Goal: Transaction & Acquisition: Register for event/course

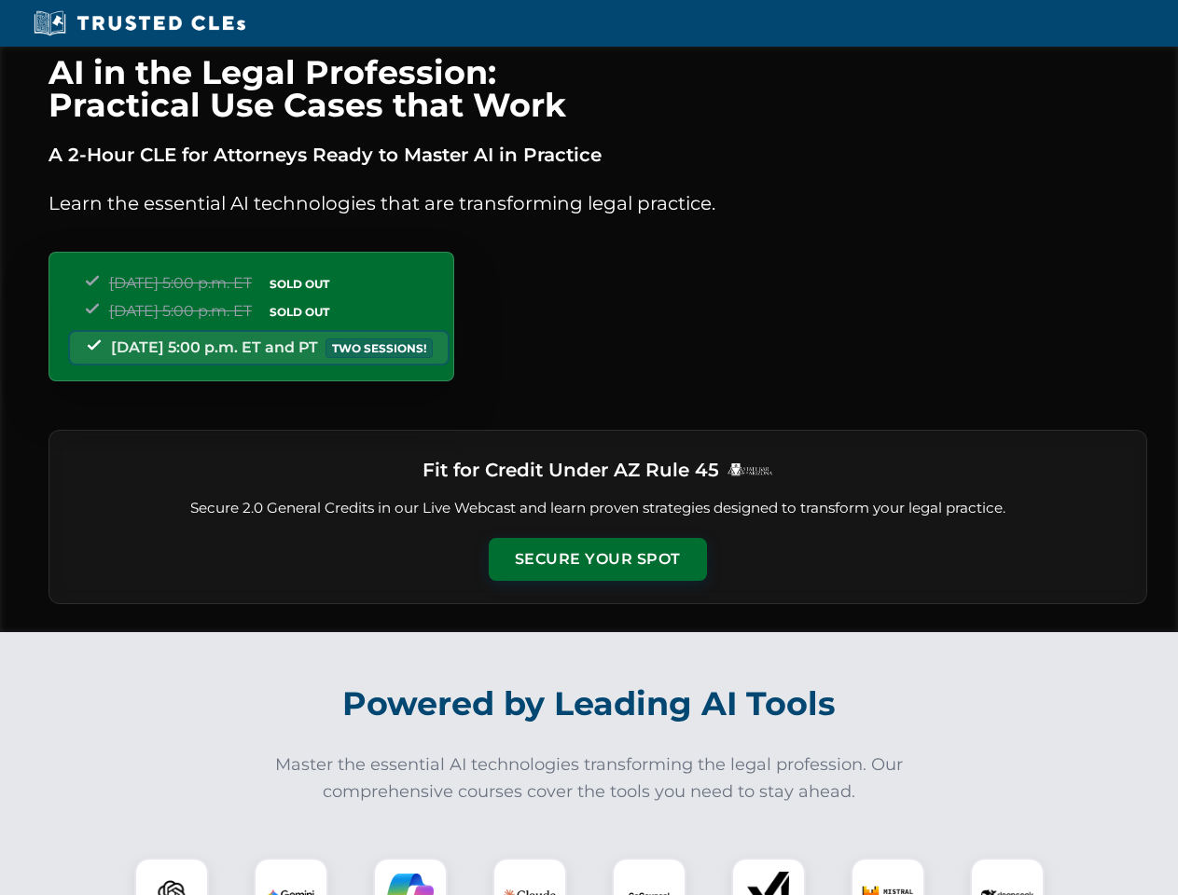
click at [597, 559] on button "Secure Your Spot" at bounding box center [598, 559] width 218 height 43
click at [172, 876] on img at bounding box center [172, 895] width 54 height 54
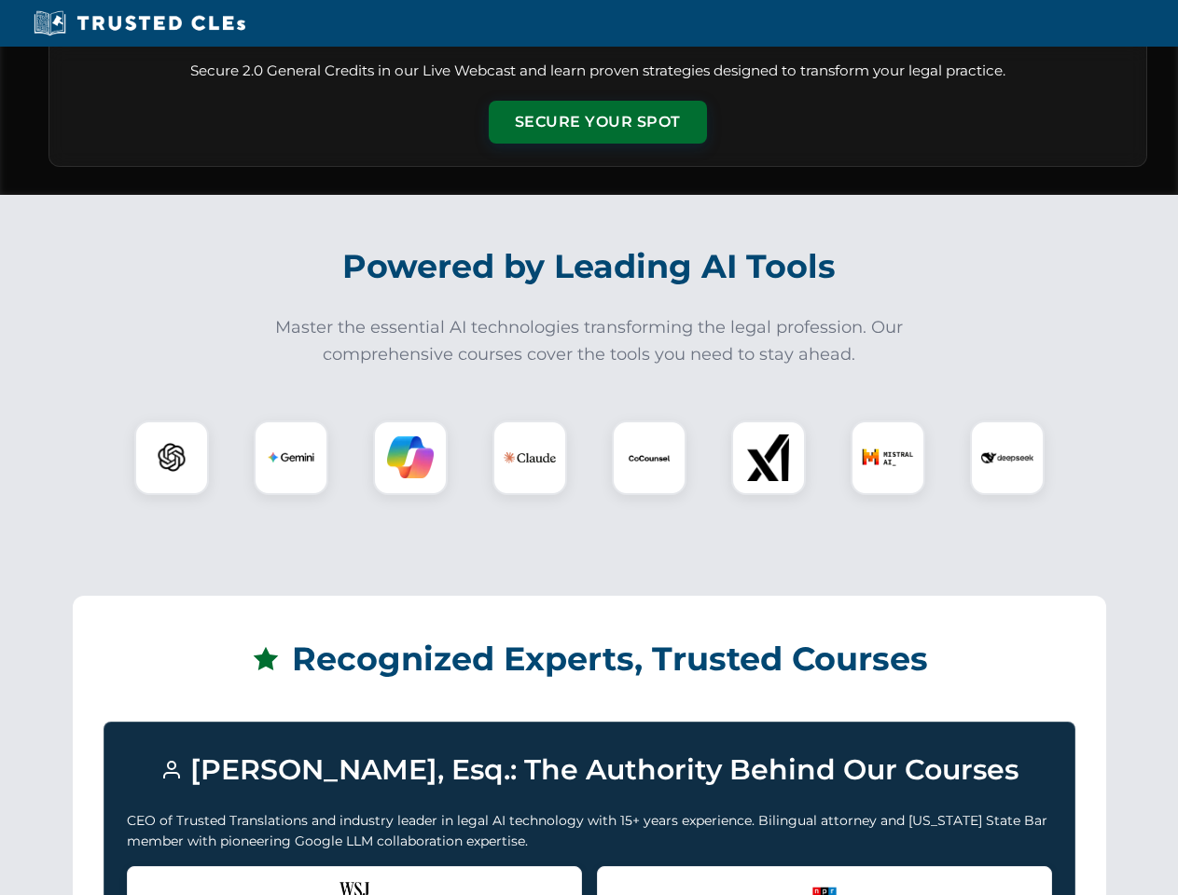
click at [291, 876] on div "Recognized by the WSJ [PERSON_NAME] was featured for his expertise in AI legal …" at bounding box center [354, 903] width 455 height 75
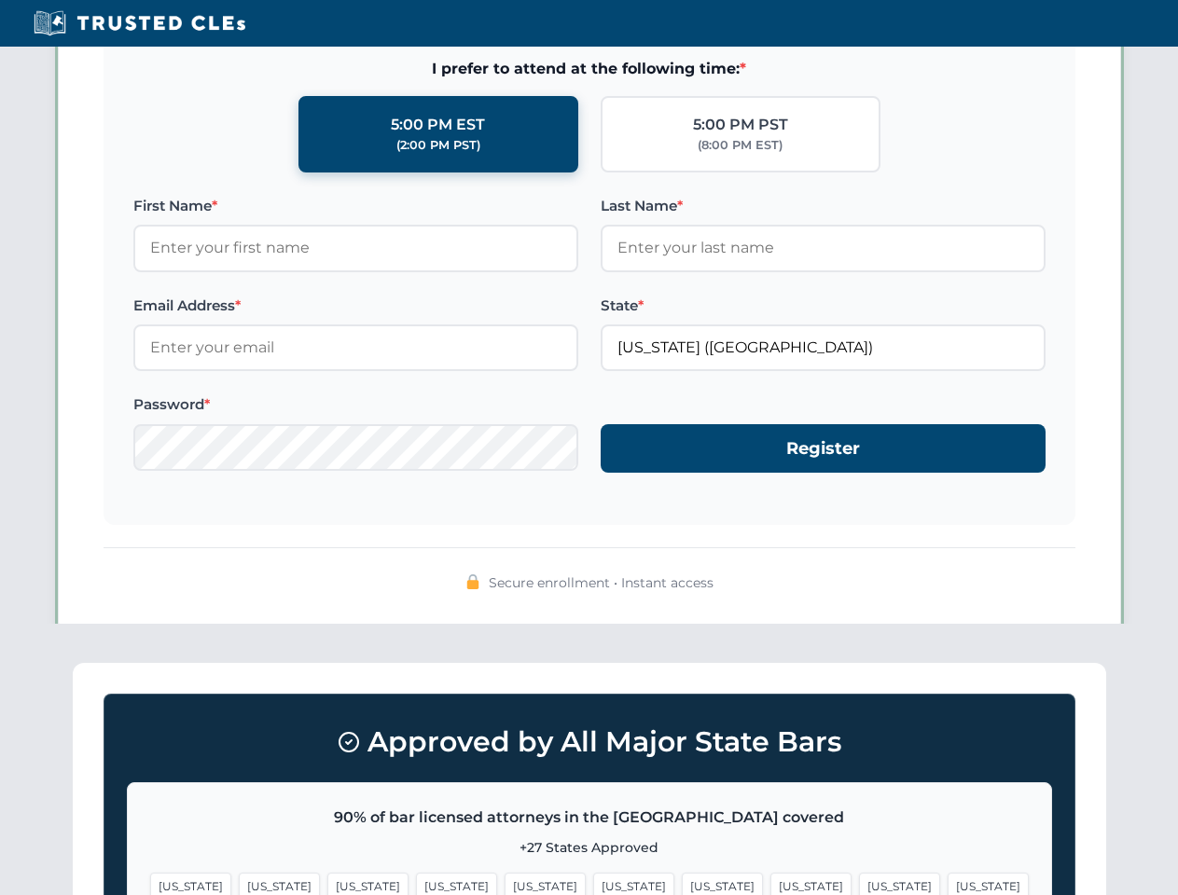
click at [682, 876] on span "[US_STATE]" at bounding box center [722, 886] width 81 height 27
click at [859, 876] on span "[US_STATE]" at bounding box center [899, 886] width 81 height 27
